Goal: Task Accomplishment & Management: Complete application form

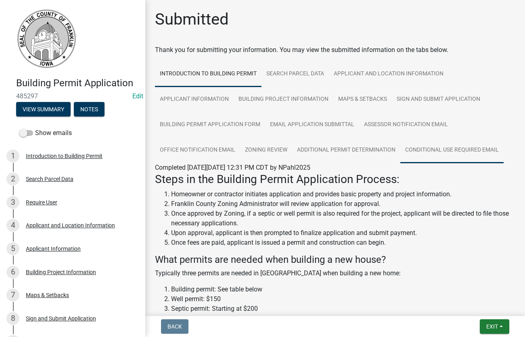
click at [444, 152] on link "Conditional Use Required Email" at bounding box center [451, 151] width 103 height 26
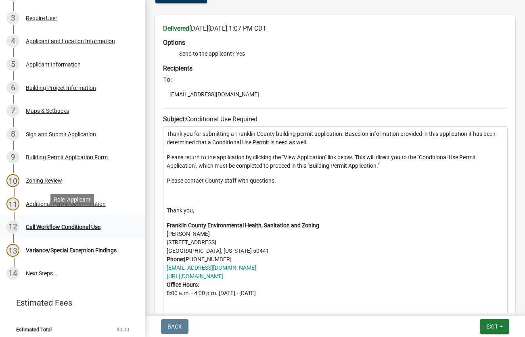
scroll to position [189, 0]
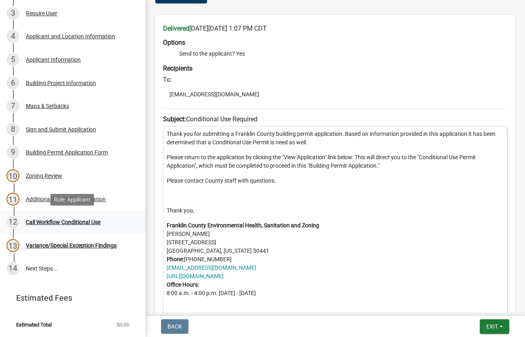
click at [58, 224] on div "Call Workflow Conditional Use" at bounding box center [63, 222] width 75 height 6
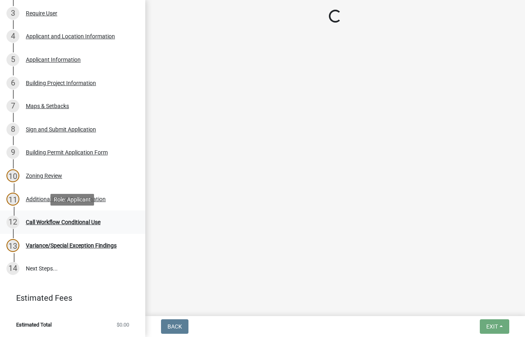
scroll to position [0, 0]
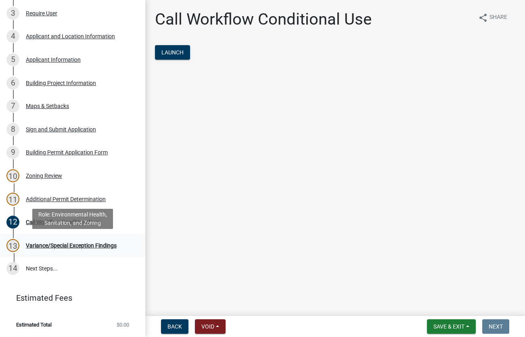
click at [55, 246] on div "Variance/Special Exception Findings" at bounding box center [71, 246] width 91 height 6
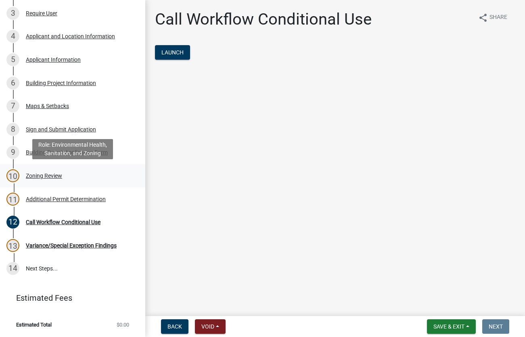
click at [42, 175] on div "Zoning Review" at bounding box center [44, 176] width 36 height 6
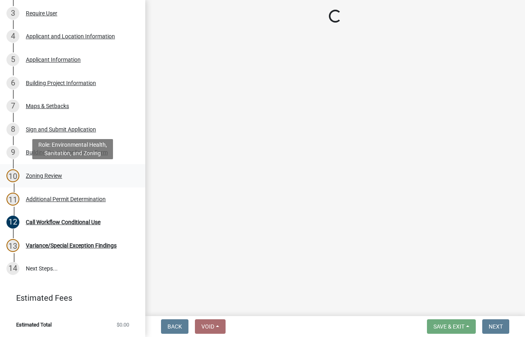
select select "2eaafa54-dbf0-4a02-95c7-e62aab18d446"
select select "d223b9f2-1ec7-4c53-82a9-76cd95b714db"
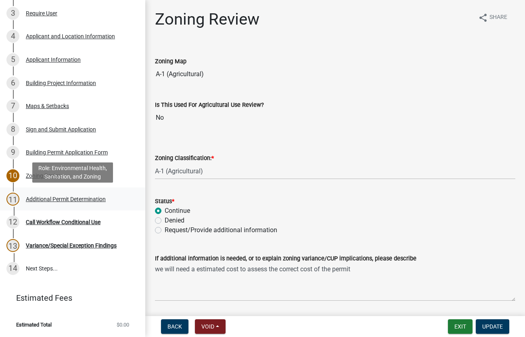
click at [42, 202] on div "Additional Permit Determination" at bounding box center [66, 199] width 80 height 6
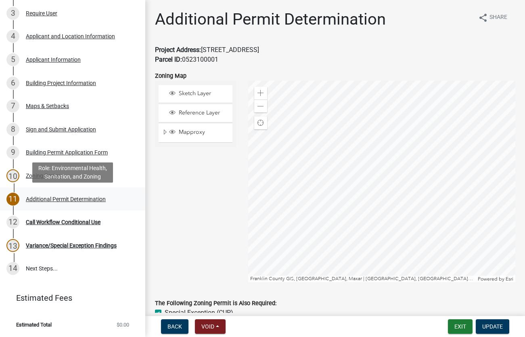
click at [53, 196] on div "11 Additional Permit Determination" at bounding box center [69, 199] width 126 height 13
click at [67, 199] on div "Additional Permit Determination" at bounding box center [66, 199] width 80 height 6
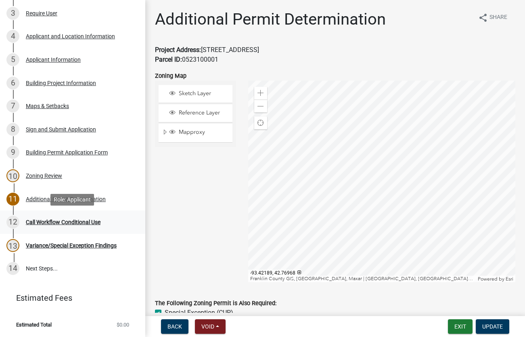
click at [48, 223] on div "Call Workflow Conditional Use" at bounding box center [63, 222] width 75 height 6
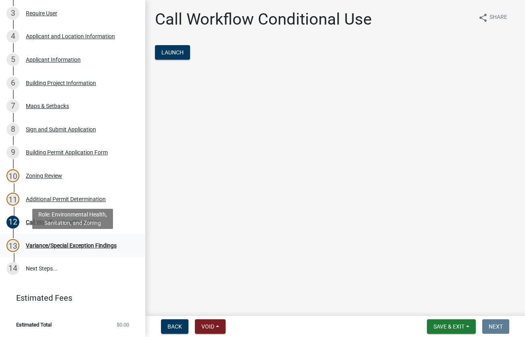
click at [53, 246] on div "Variance/Special Exception Findings" at bounding box center [71, 246] width 91 height 6
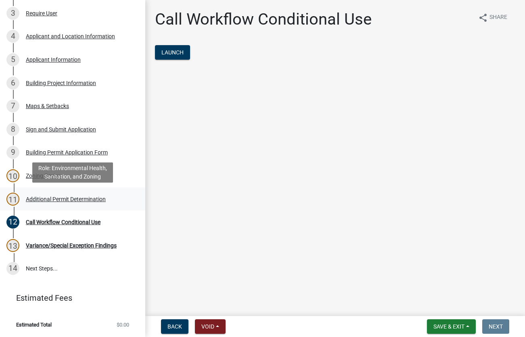
click at [52, 198] on div "Additional Permit Determination" at bounding box center [66, 199] width 80 height 6
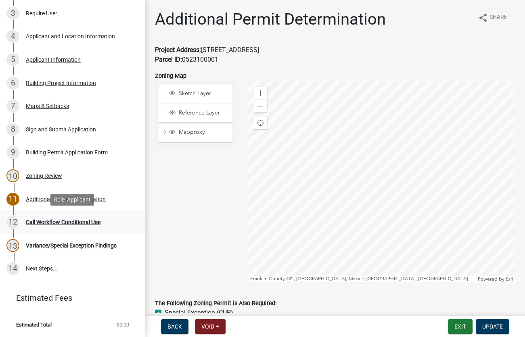
click at [52, 221] on div "Call Workflow Conditional Use" at bounding box center [63, 222] width 75 height 6
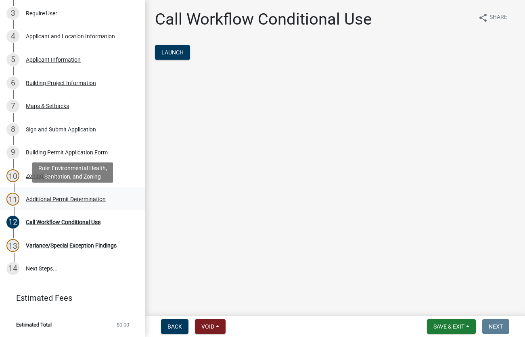
click at [55, 200] on div "Additional Permit Determination" at bounding box center [66, 199] width 80 height 6
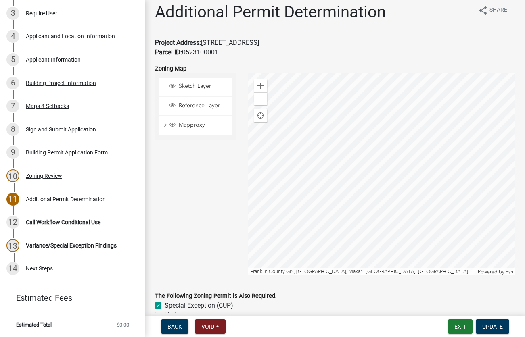
scroll to position [53, 0]
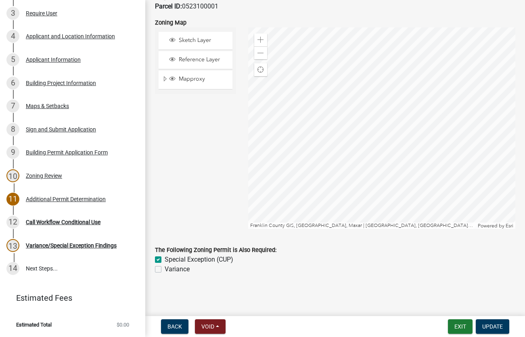
click at [165, 258] on label "Special Exception (CUP)" at bounding box center [199, 260] width 69 height 10
click at [165, 258] on input "Special Exception (CUP)" at bounding box center [167, 257] width 5 height 5
checkbox input "false"
click at [495, 330] on span "Update" at bounding box center [492, 326] width 21 height 6
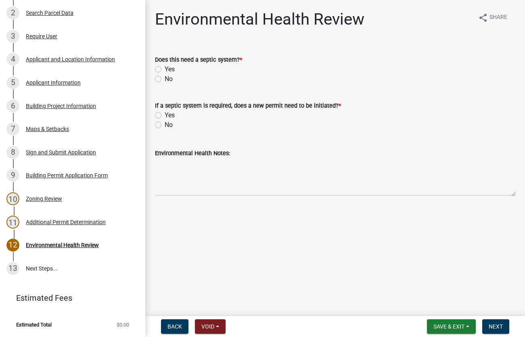
scroll to position [166, 0]
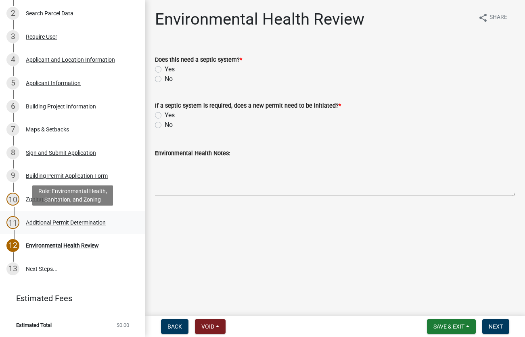
click at [53, 223] on div "Additional Permit Determination" at bounding box center [66, 223] width 80 height 6
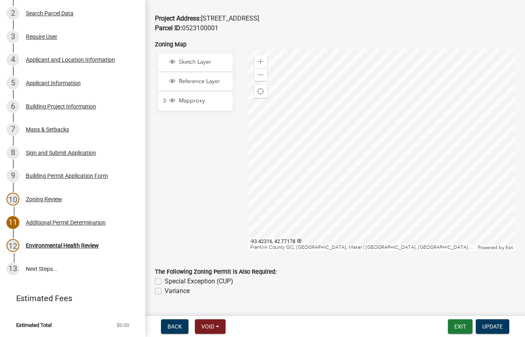
scroll to position [53, 0]
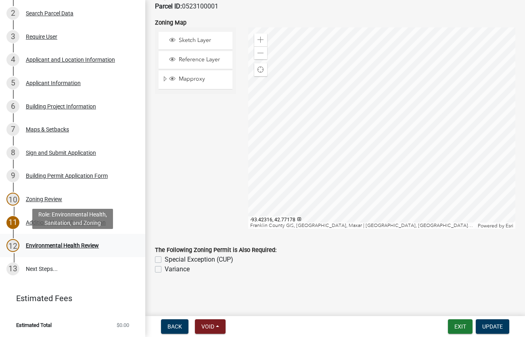
click at [44, 247] on div "Environmental Health Review" at bounding box center [62, 246] width 73 height 6
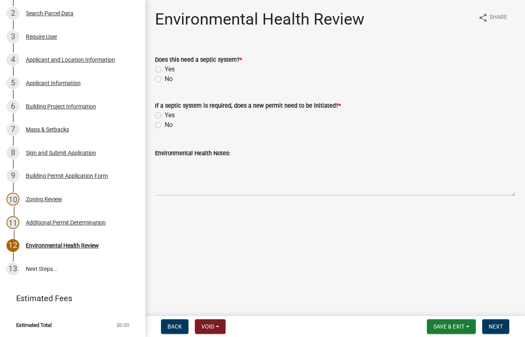
click at [165, 81] on label "No" at bounding box center [169, 79] width 8 height 10
click at [165, 79] on input "No" at bounding box center [167, 76] width 5 height 5
radio input "true"
click at [165, 126] on label "No" at bounding box center [169, 125] width 8 height 10
click at [165, 125] on input "No" at bounding box center [167, 122] width 5 height 5
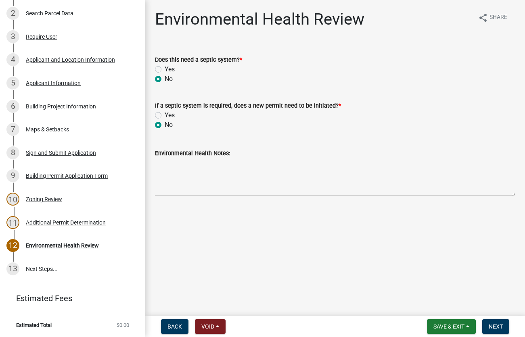
radio input "true"
click at [500, 327] on span "Next" at bounding box center [495, 326] width 14 height 6
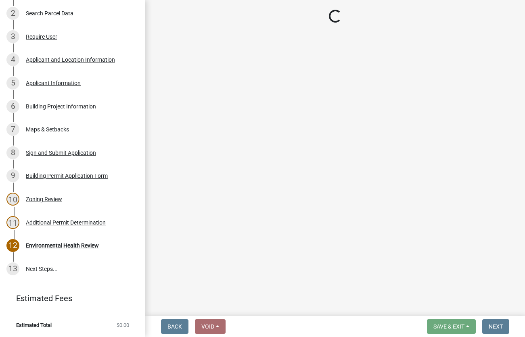
scroll to position [236, 0]
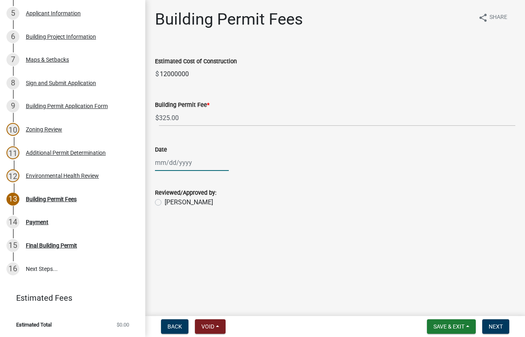
click at [197, 163] on input "Date" at bounding box center [192, 162] width 74 height 17
select select "10"
select select "2025"
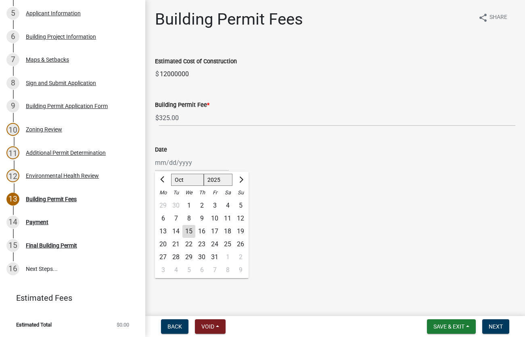
click at [187, 231] on div "15" at bounding box center [188, 231] width 13 height 13
type input "[DATE]"
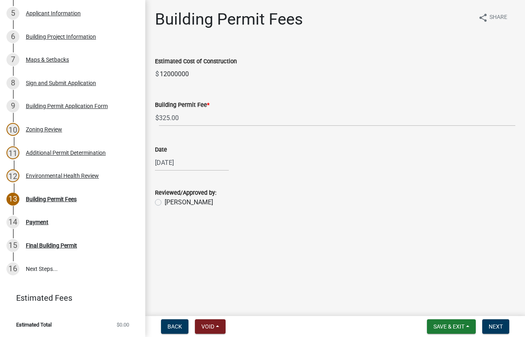
click at [165, 202] on label "[PERSON_NAME]" at bounding box center [189, 203] width 48 height 10
click at [165, 202] on input "[PERSON_NAME]" at bounding box center [167, 200] width 5 height 5
radio input "true"
click at [495, 328] on span "Next" at bounding box center [495, 326] width 14 height 6
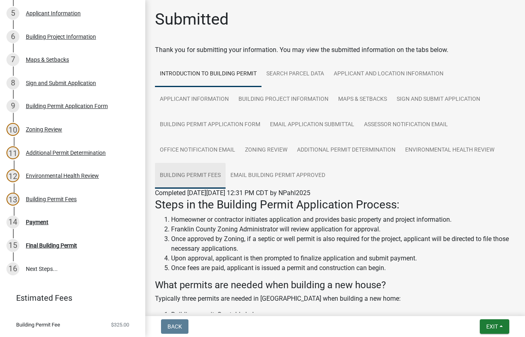
click at [198, 176] on link "Building Permit Fees" at bounding box center [190, 176] width 71 height 26
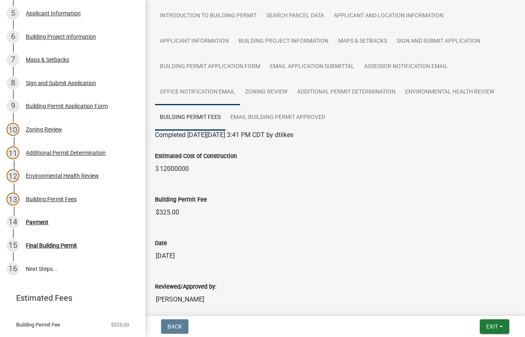
scroll to position [8, 0]
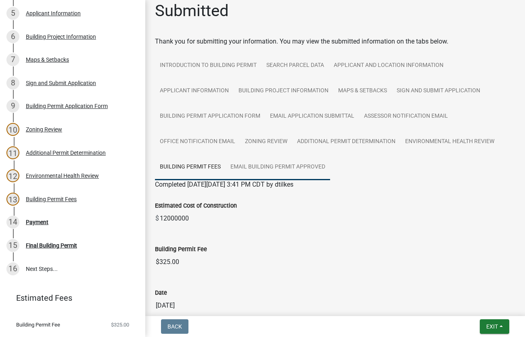
click at [269, 167] on link "Email Building Permit Approved" at bounding box center [277, 167] width 104 height 26
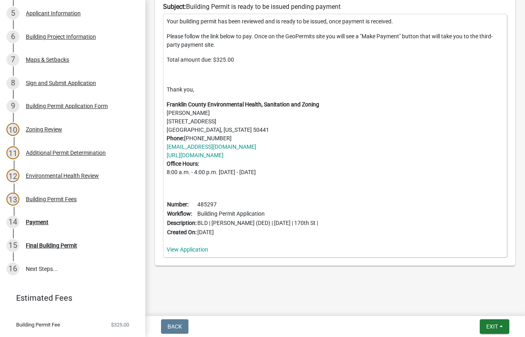
scroll to position [325, 0]
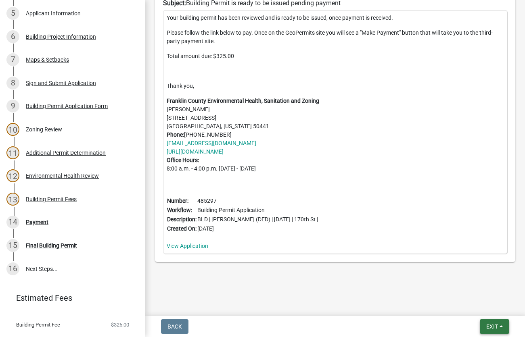
click at [490, 325] on span "Exit" at bounding box center [492, 326] width 12 height 6
click at [464, 306] on button "Save & Exit" at bounding box center [476, 305] width 65 height 19
